Goal: Task Accomplishment & Management: Manage account settings

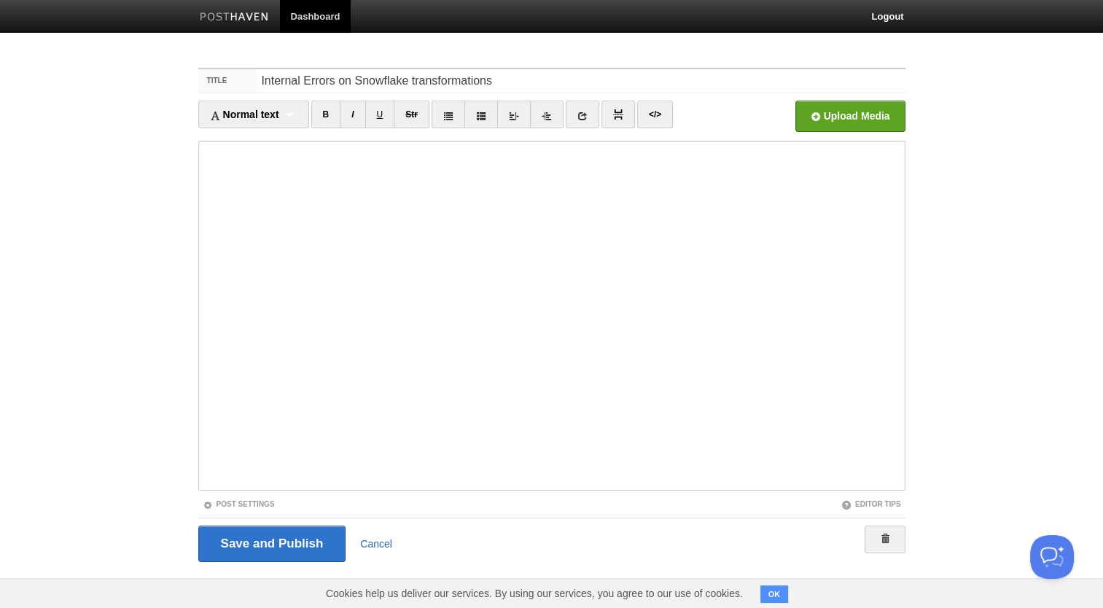
click at [370, 541] on link "Cancel" at bounding box center [376, 544] width 32 height 12
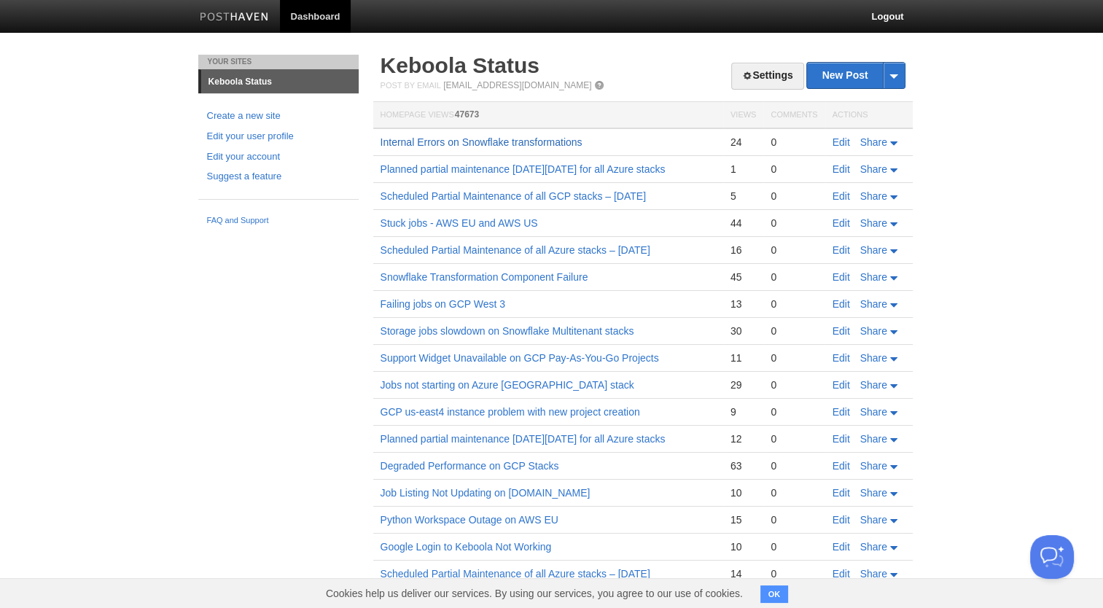
click at [445, 141] on link "Internal Errors on Snowflake transformations" at bounding box center [481, 142] width 202 height 12
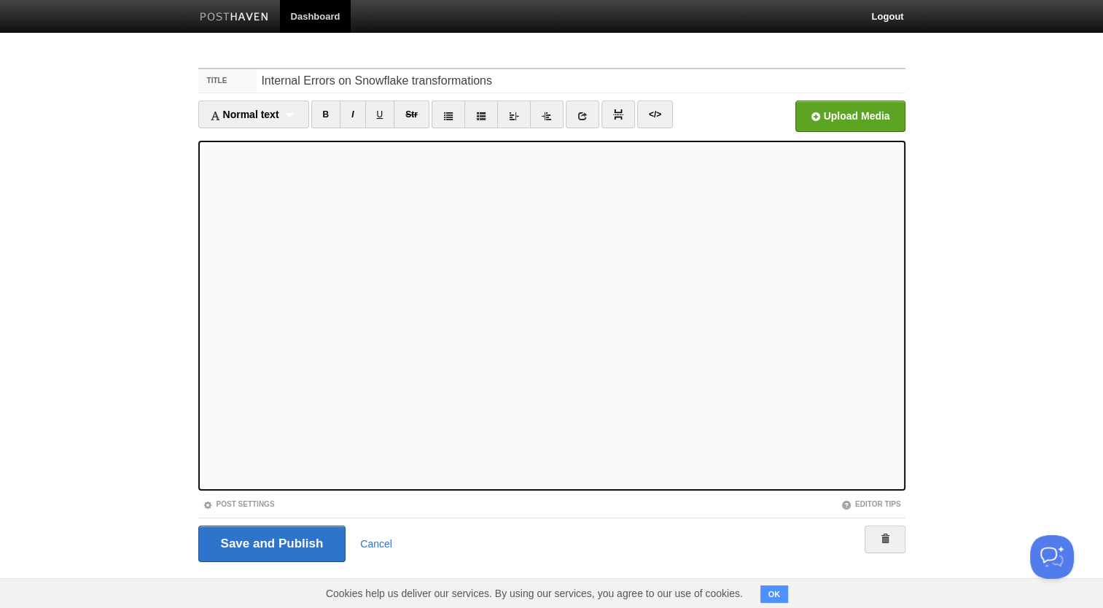
click at [776, 589] on button "OK" at bounding box center [774, 593] width 28 height 17
